Goal: Use online tool/utility: Utilize a website feature to perform a specific function

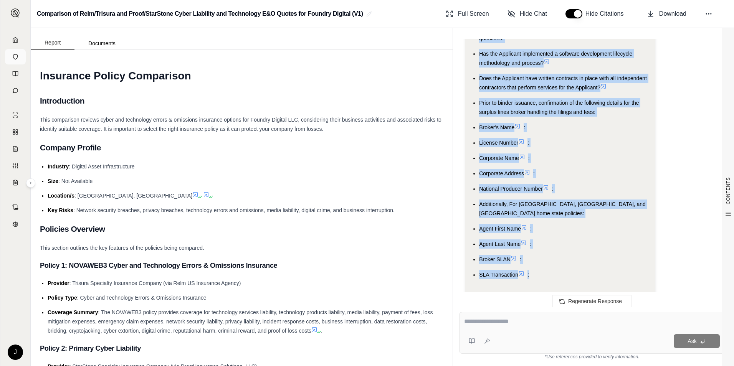
click at [13, 60] on icon at bounding box center [15, 57] width 6 height 6
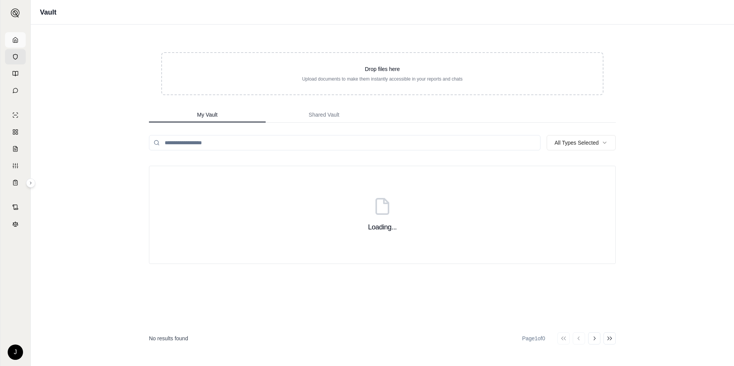
click at [15, 46] on link at bounding box center [15, 39] width 21 height 15
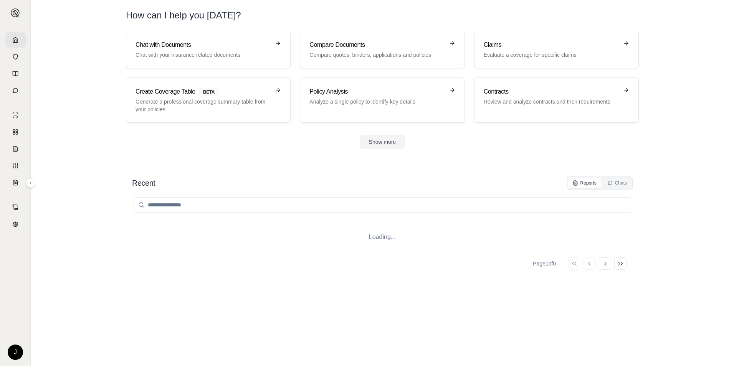
click at [188, 205] on input "search" at bounding box center [383, 204] width 498 height 15
type input "*"
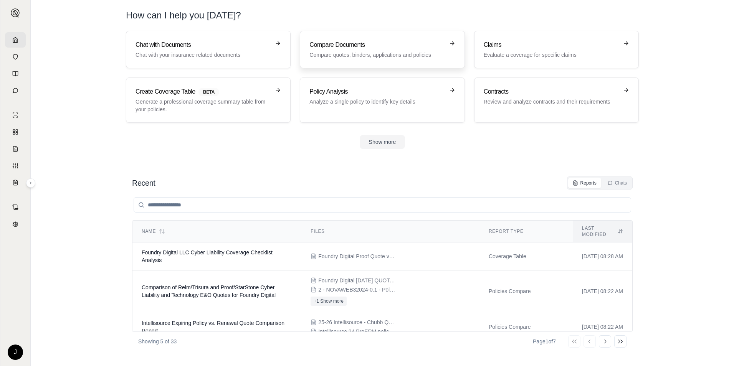
click at [342, 44] on h3 "Compare Documents" at bounding box center [376, 44] width 135 height 9
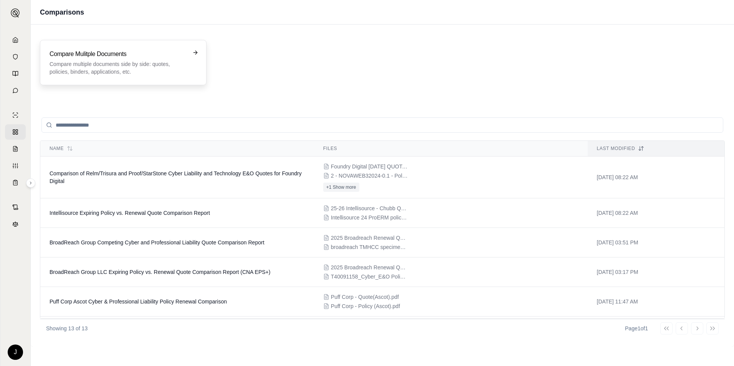
click at [103, 61] on p "Compare multiple documents side by side: quotes, policies, binders, application…" at bounding box center [118, 67] width 137 height 15
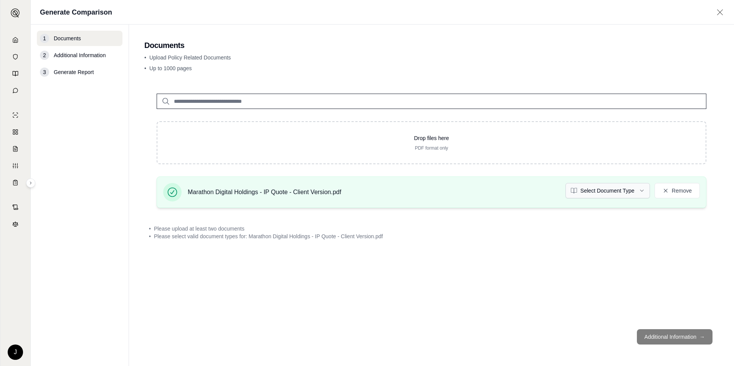
click at [626, 189] on html "J Generate Comparison 1 Documents 2 Additional Information 3 Generate Report Do…" at bounding box center [367, 183] width 734 height 366
click at [470, 260] on html "J Generate Comparison 1 Documents 2 Additional Information 3 Generate Report Do…" at bounding box center [367, 183] width 734 height 366
